Goal: Task Accomplishment & Management: Manage account settings

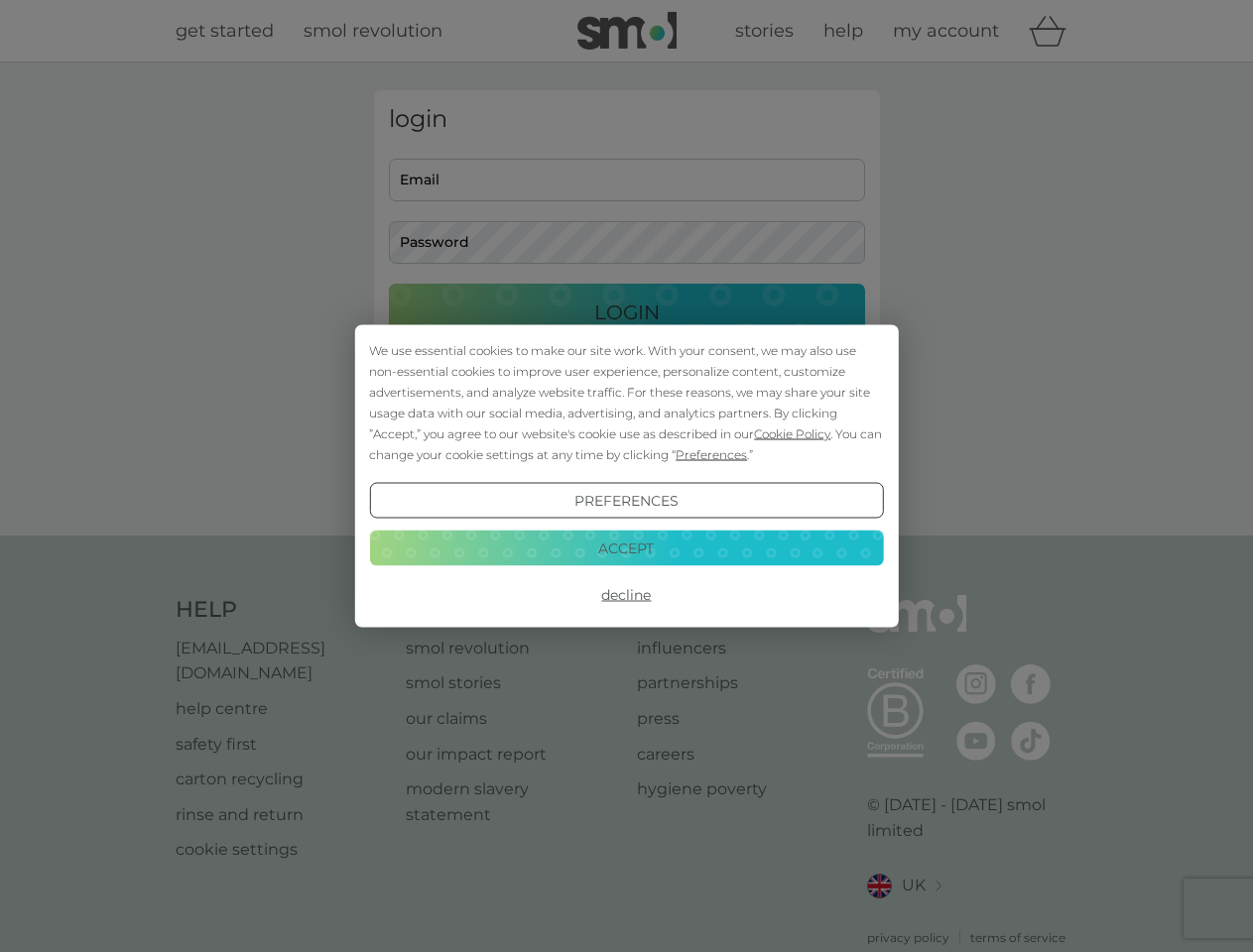
click at [793, 433] on span "Cookie Policy" at bounding box center [792, 433] width 76 height 15
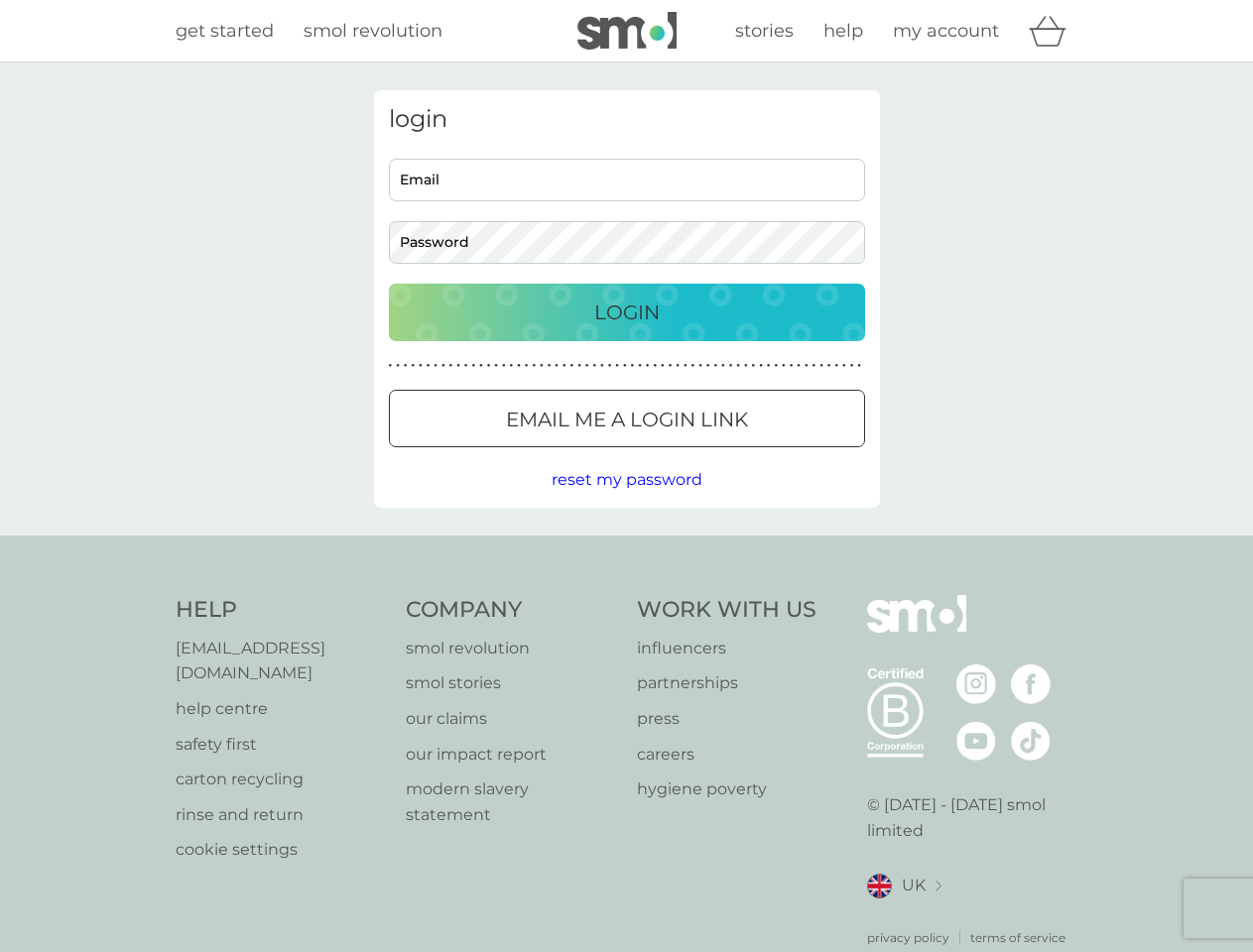
click at [709, 454] on div "login Email Password Login ● ● ● ● ● ● ● ● ● ● ● ● ● ● ● ● ● ● ● ● ● ● ● ● ● ● …" at bounding box center [627, 298] width 506 height 417
click at [626, 501] on div "login Email Password Login ● ● ● ● ● ● ● ● ● ● ● ● ● ● ● ● ● ● ● ● ● ● ● ● ● ● …" at bounding box center [627, 298] width 506 height 417
click at [626, 595] on div "Help [EMAIL_ADDRESS][DOMAIN_NAME] help centre safety first carton recycling rin…" at bounding box center [627, 771] width 903 height 352
click at [626, 547] on div "Help [EMAIL_ADDRESS][DOMAIN_NAME] help centre safety first carton recycling rin…" at bounding box center [626, 771] width 1253 height 471
